Goal: Task Accomplishment & Management: Manage account settings

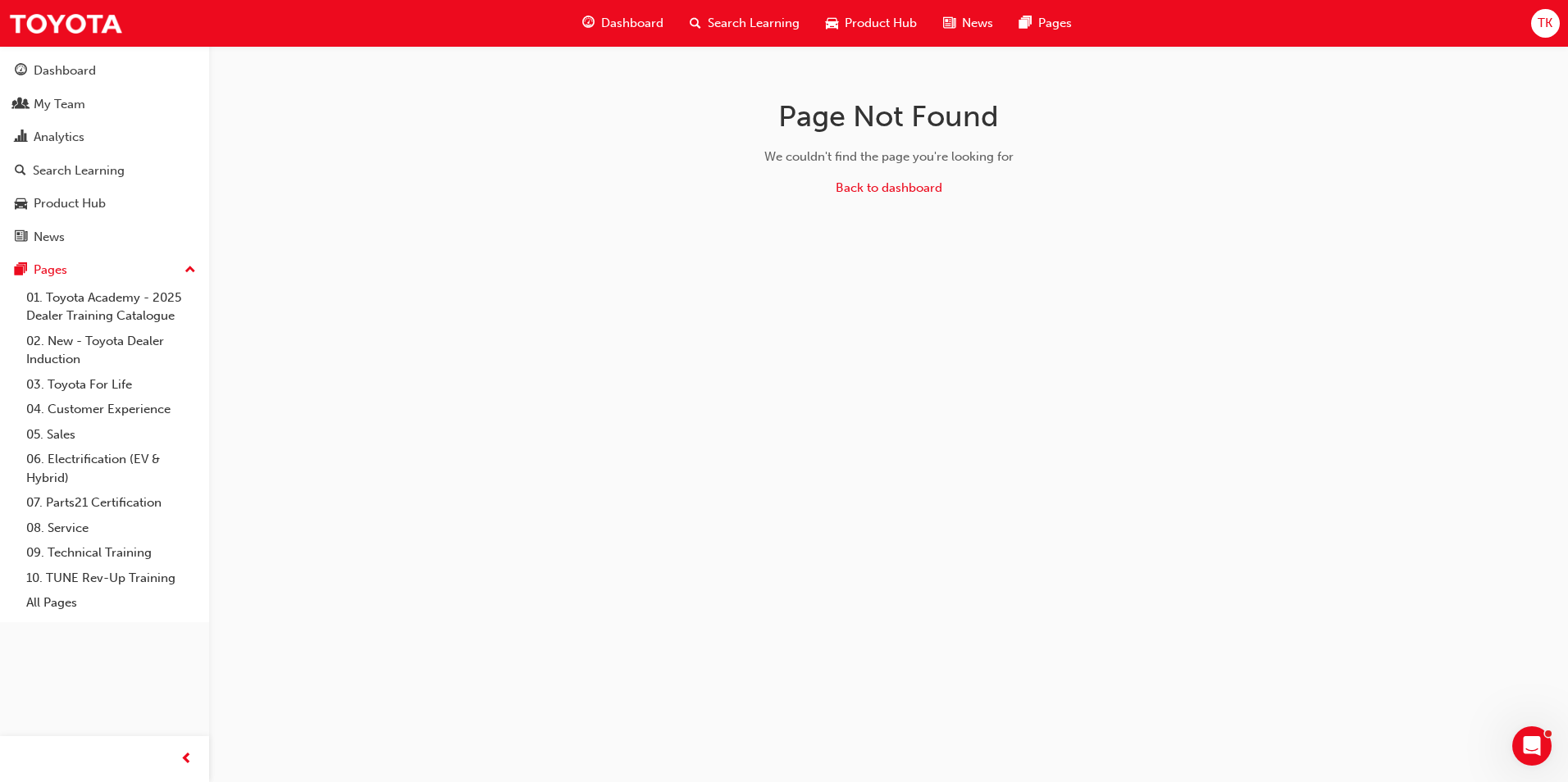
click at [1530, 18] on div "Dashboard Search Learning Product Hub News Pages TK" at bounding box center [784, 23] width 1568 height 47
click at [1534, 23] on div "TK" at bounding box center [1545, 23] width 29 height 29
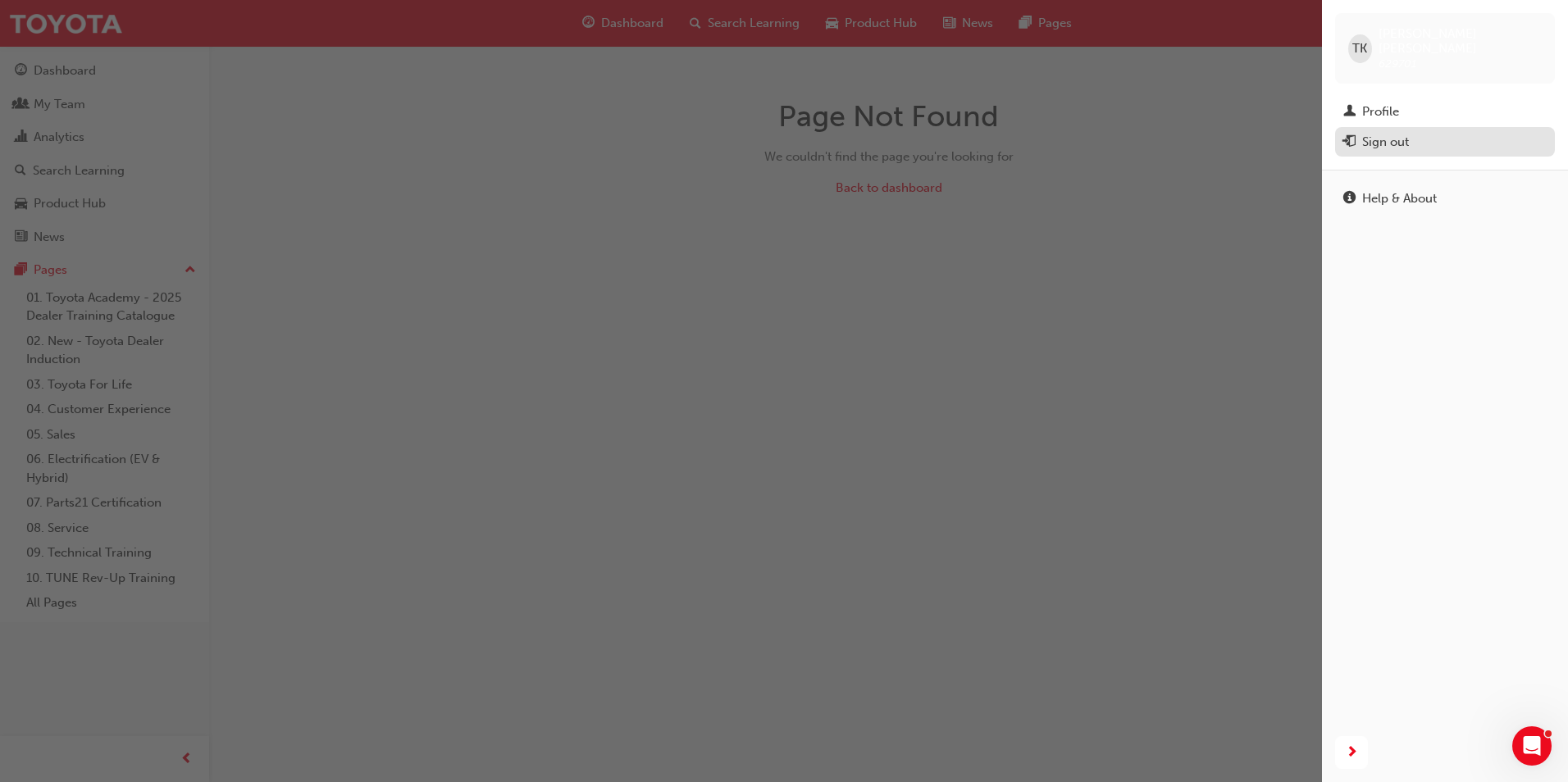
click at [1418, 132] on div "Sign out" at bounding box center [1444, 142] width 203 height 21
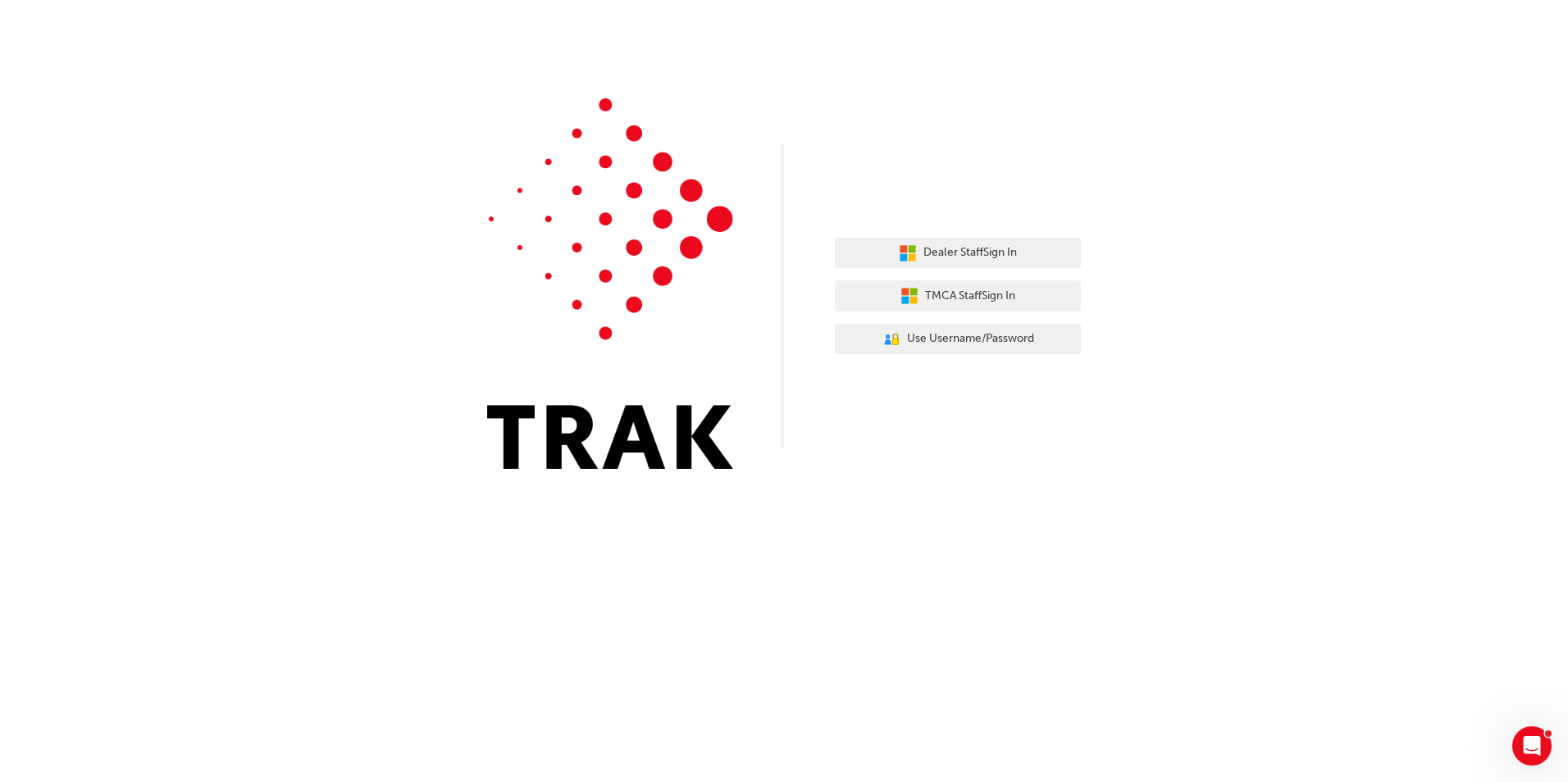
click at [1140, 544] on div "Dealer Staff Sign In TMCA Staff Sign In User Authentication Icon - Blue Person,…" at bounding box center [784, 391] width 1568 height 782
click at [1019, 250] on button "Dealer Staff Sign In" at bounding box center [957, 253] width 246 height 32
